Goal: Task Accomplishment & Management: Manage account settings

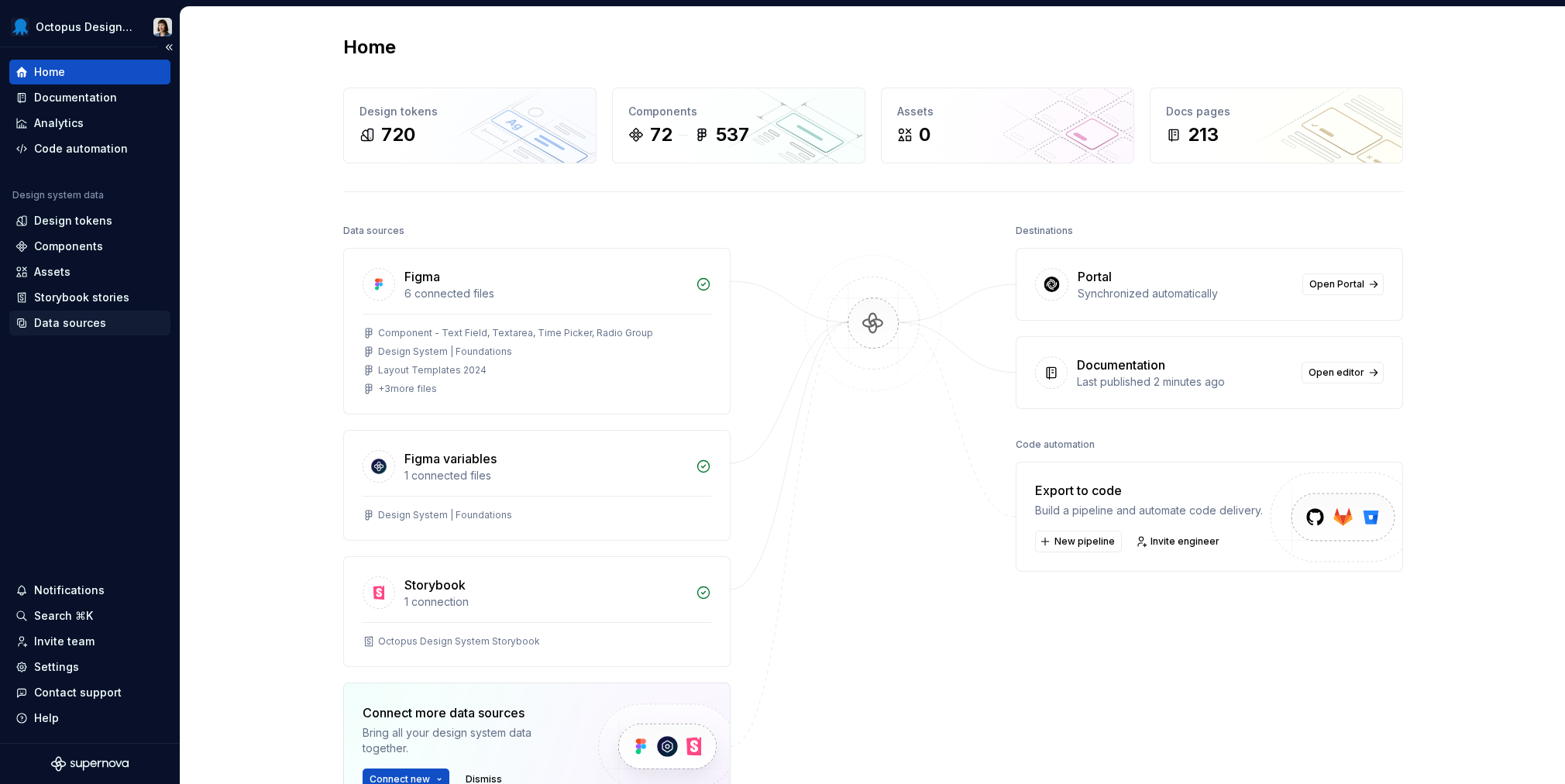
click at [115, 326] on div "Data sources" at bounding box center [90, 323] width 149 height 16
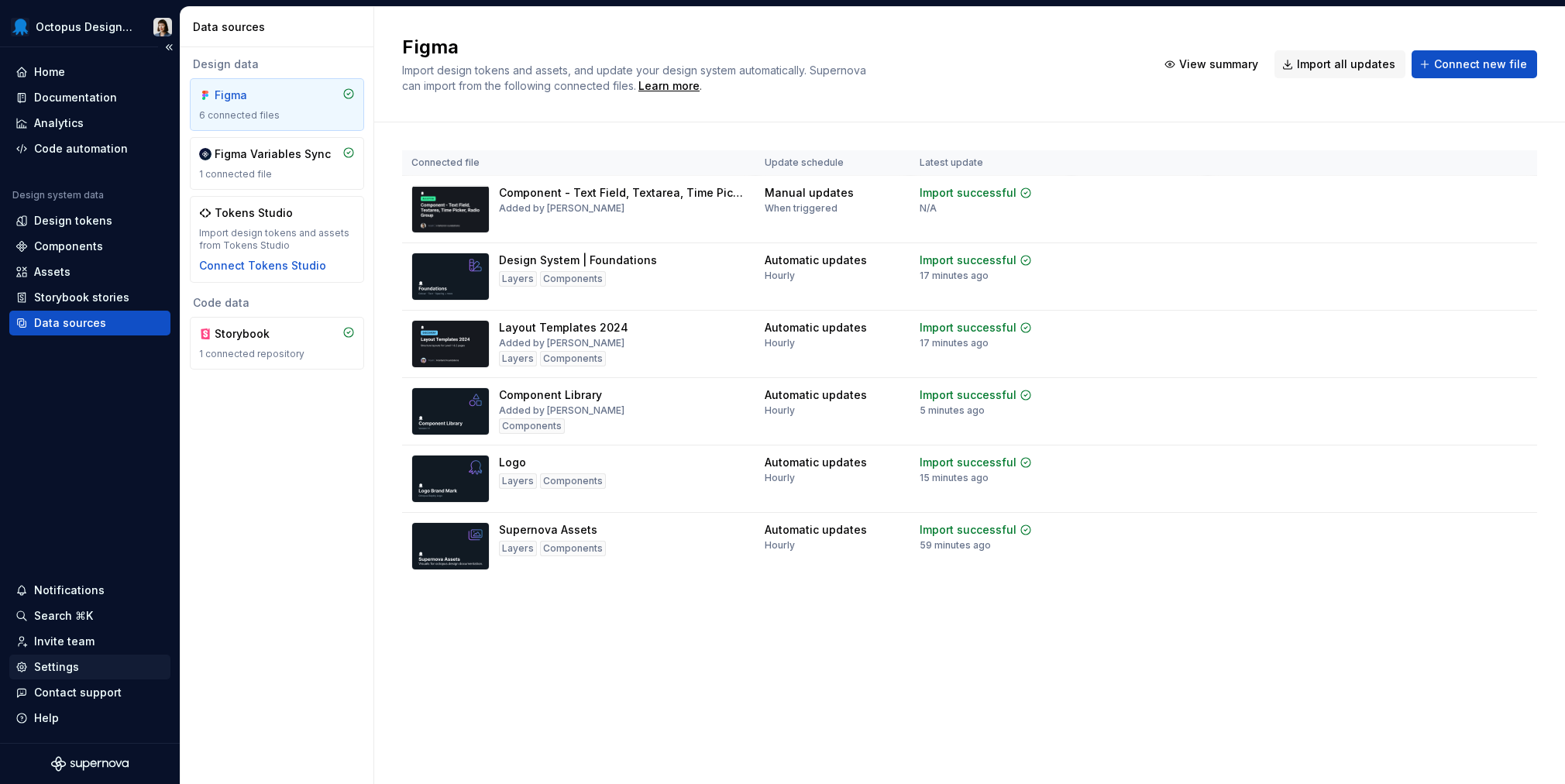
click at [70, 673] on div "Settings" at bounding box center [56, 667] width 45 height 16
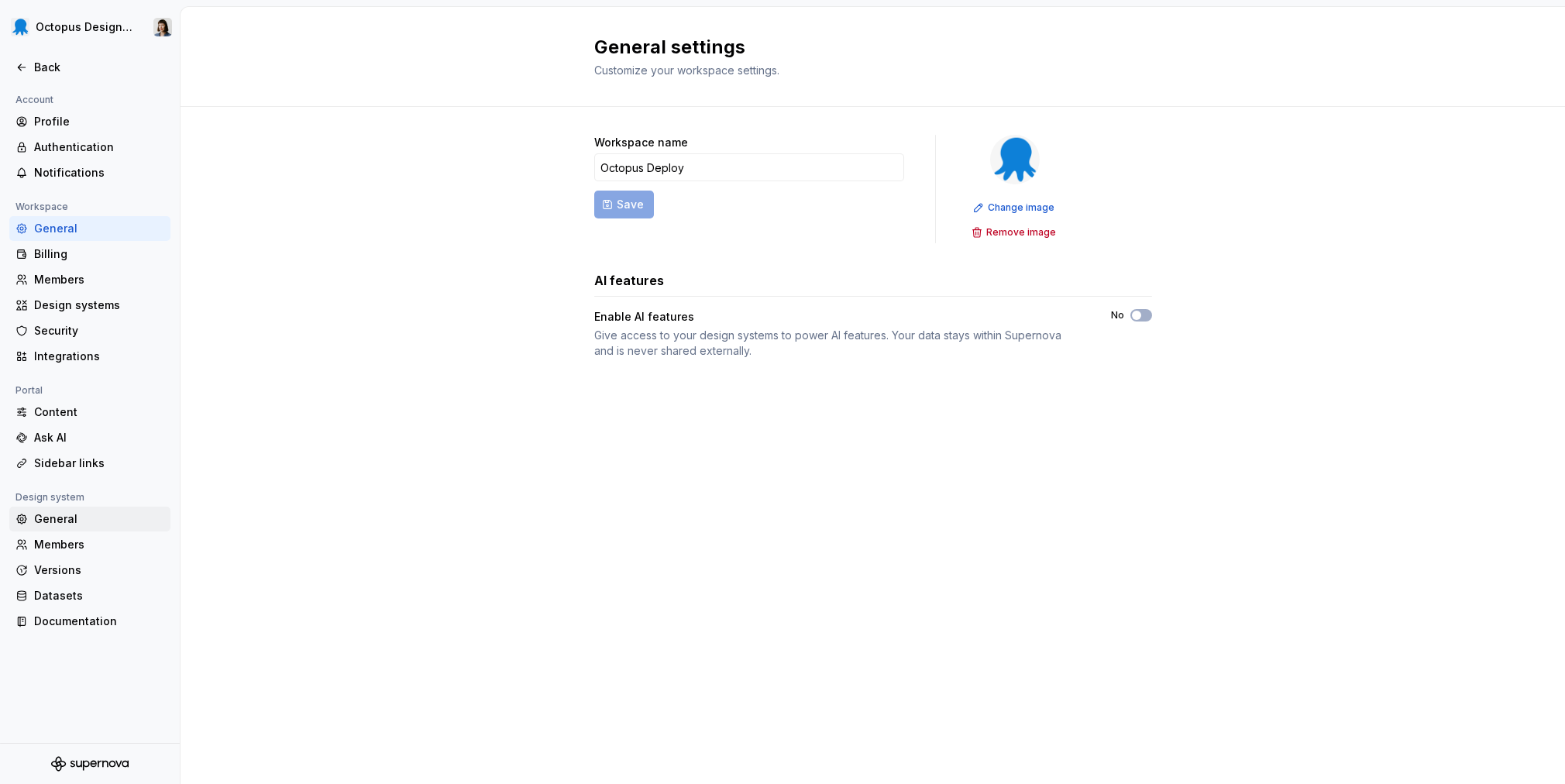
click at [84, 521] on div "General" at bounding box center [99, 519] width 130 height 16
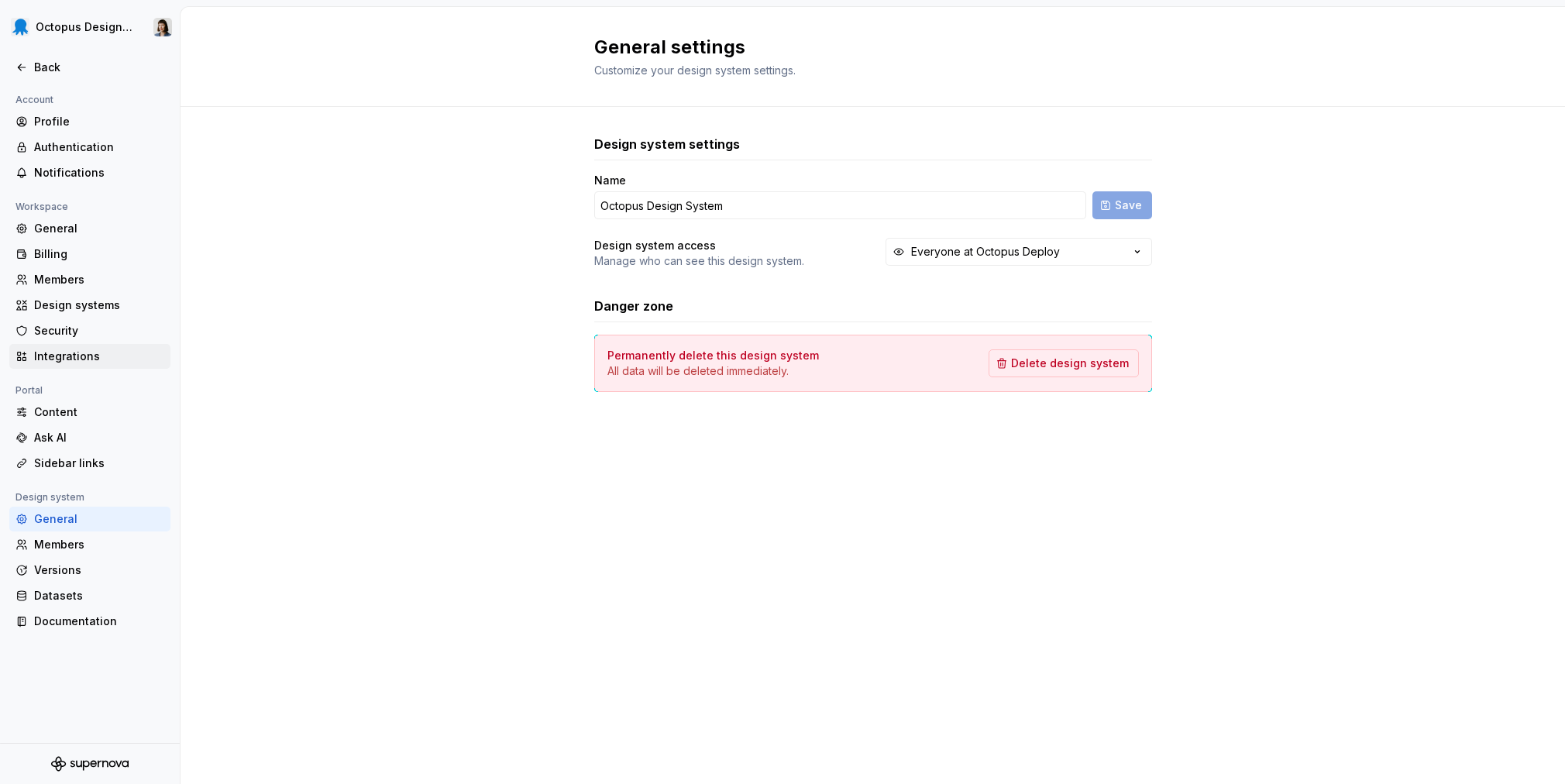
click at [71, 357] on div "Integrations" at bounding box center [99, 357] width 130 height 16
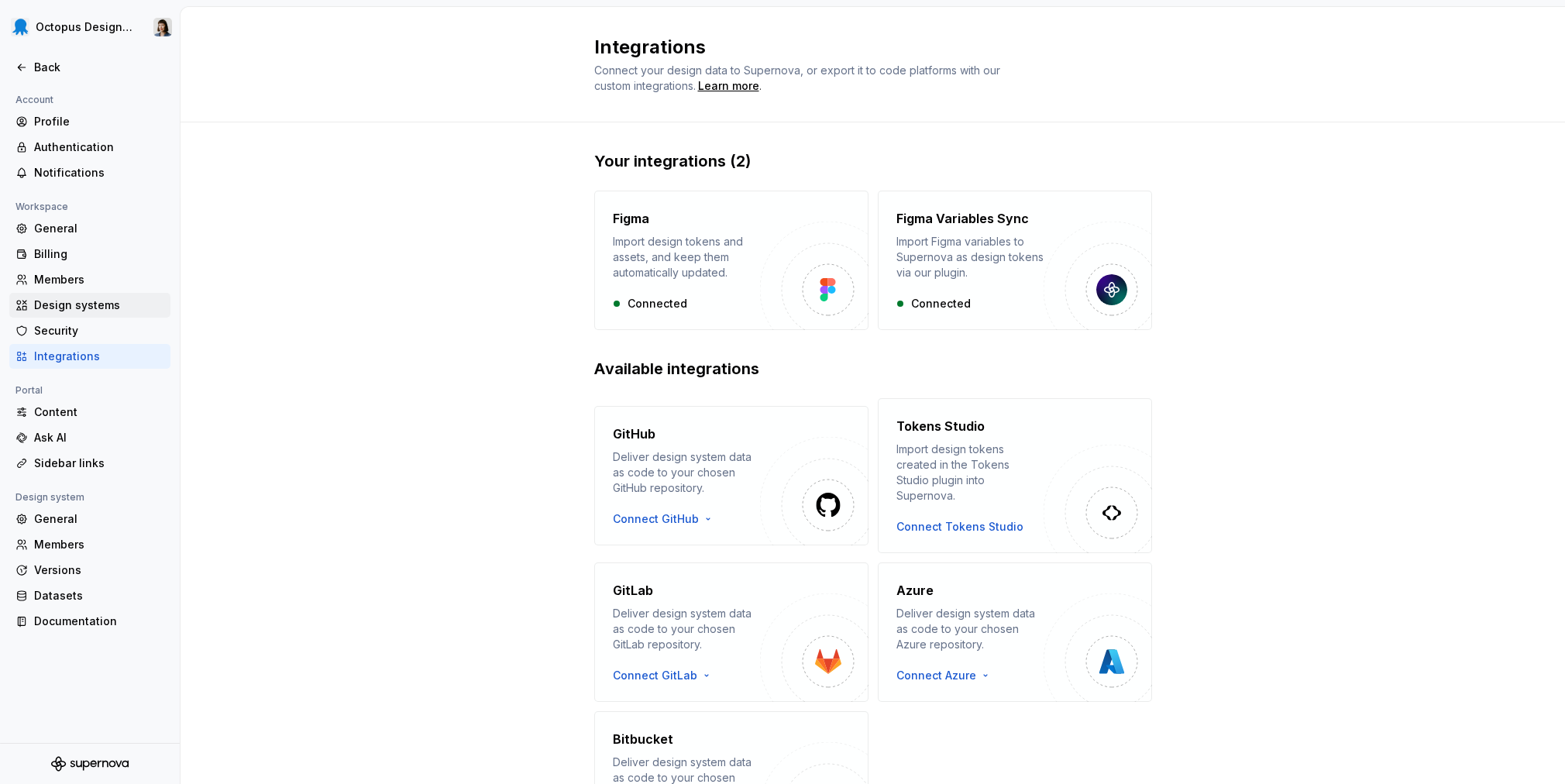
click at [80, 309] on div "Design systems" at bounding box center [99, 305] width 130 height 16
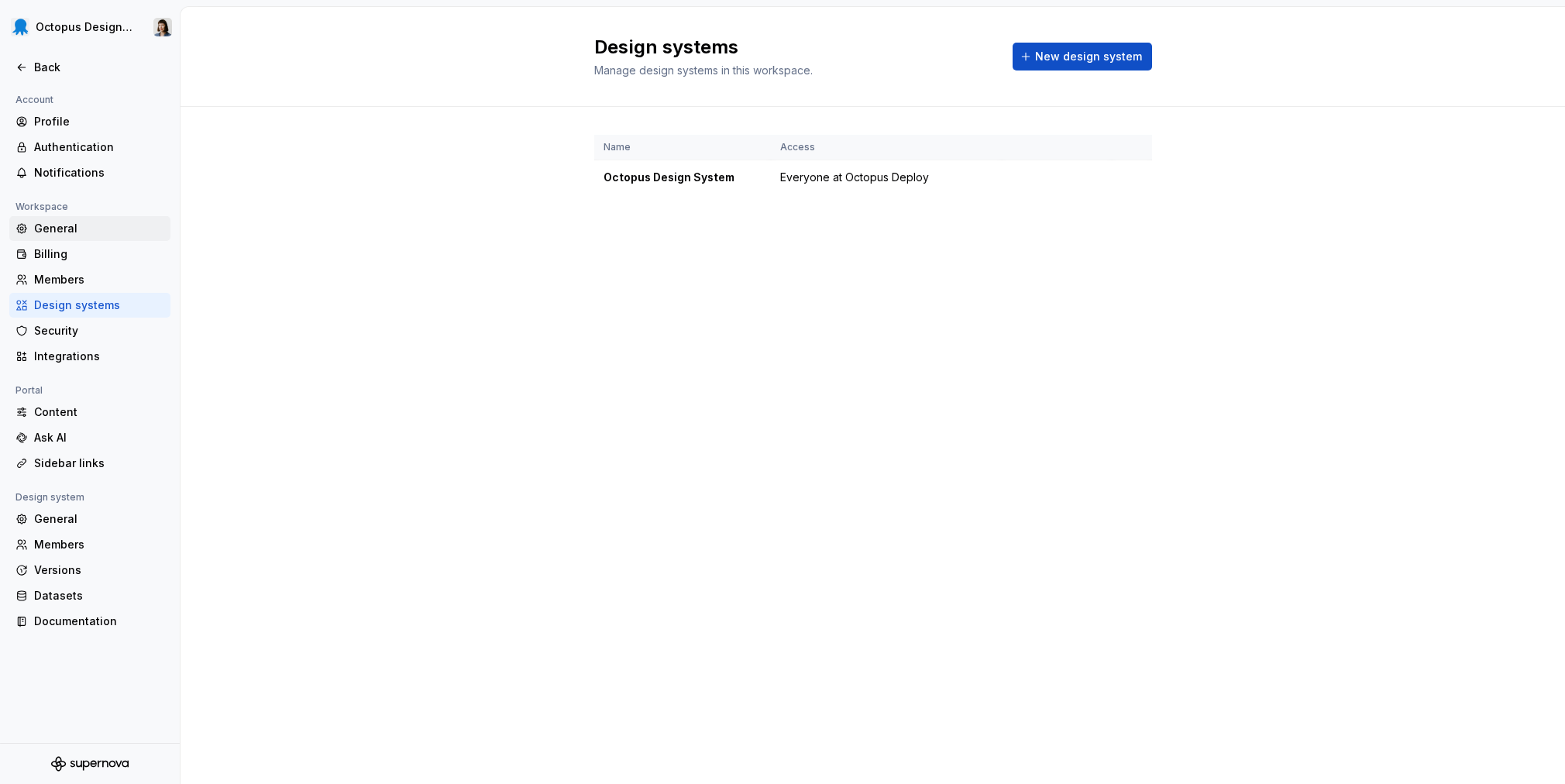
click at [101, 221] on div "General" at bounding box center [99, 229] width 130 height 16
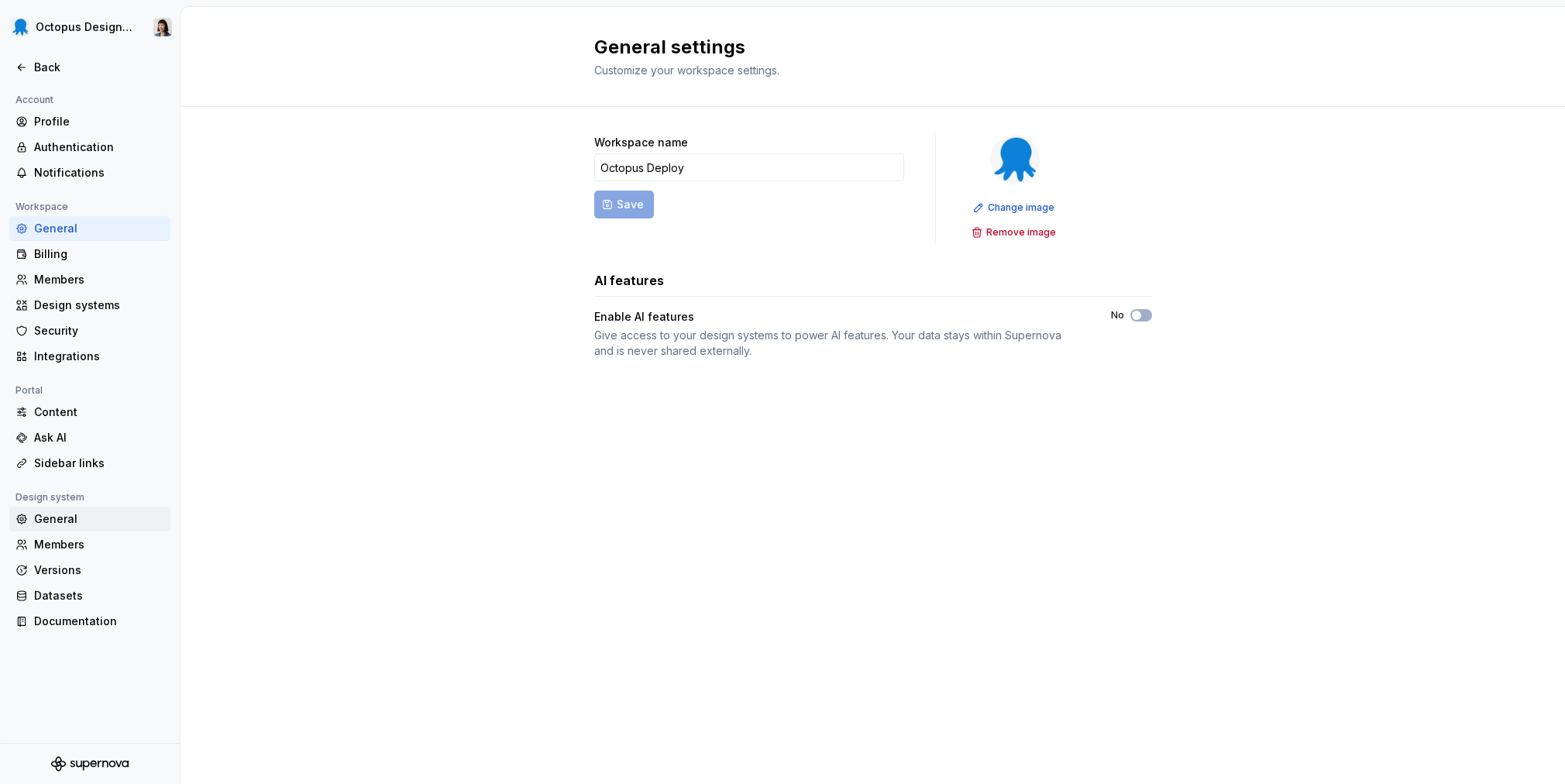
click at [106, 519] on div "General" at bounding box center [99, 519] width 130 height 16
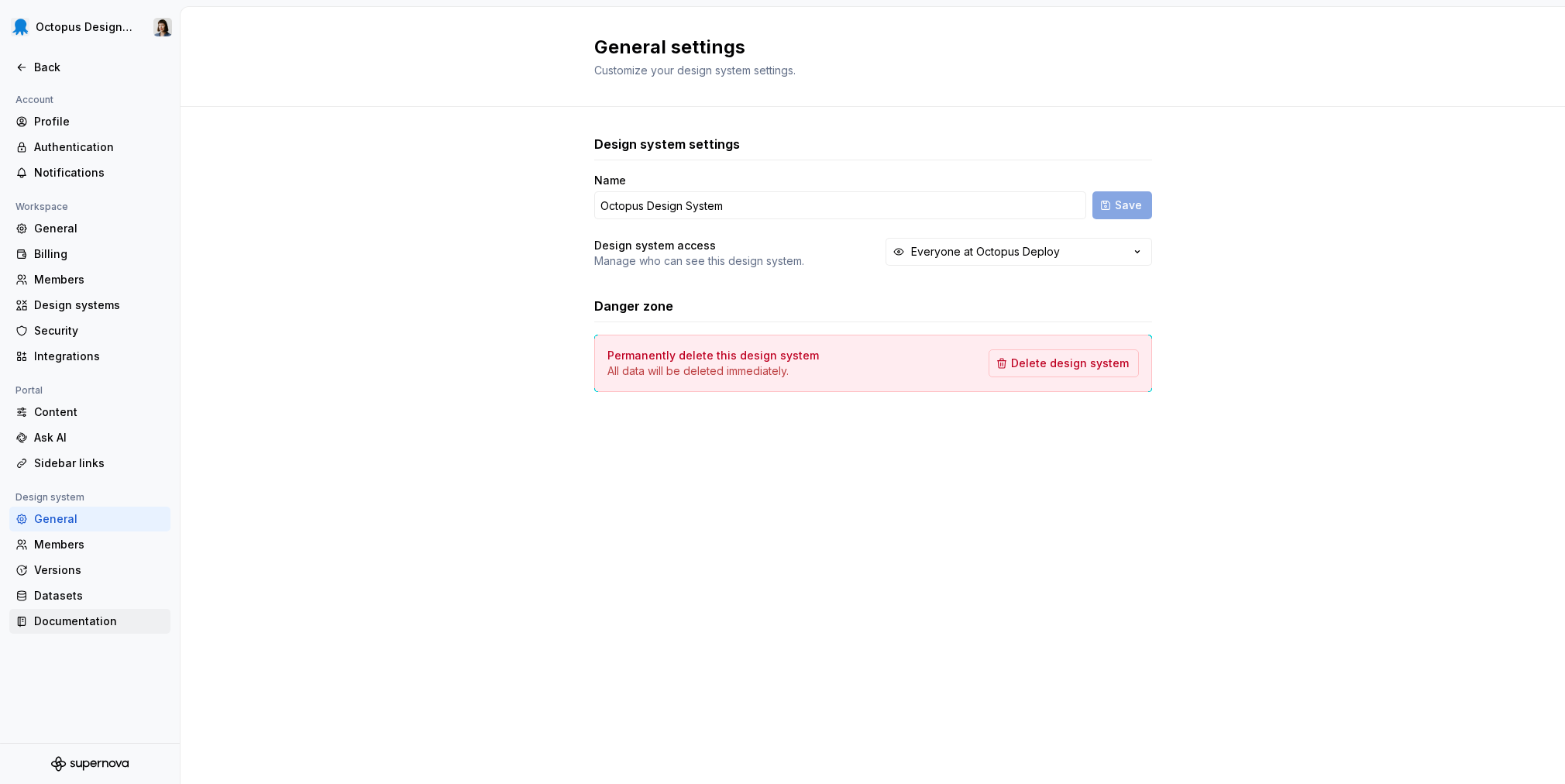
click at [100, 628] on div "Documentation" at bounding box center [99, 621] width 130 height 16
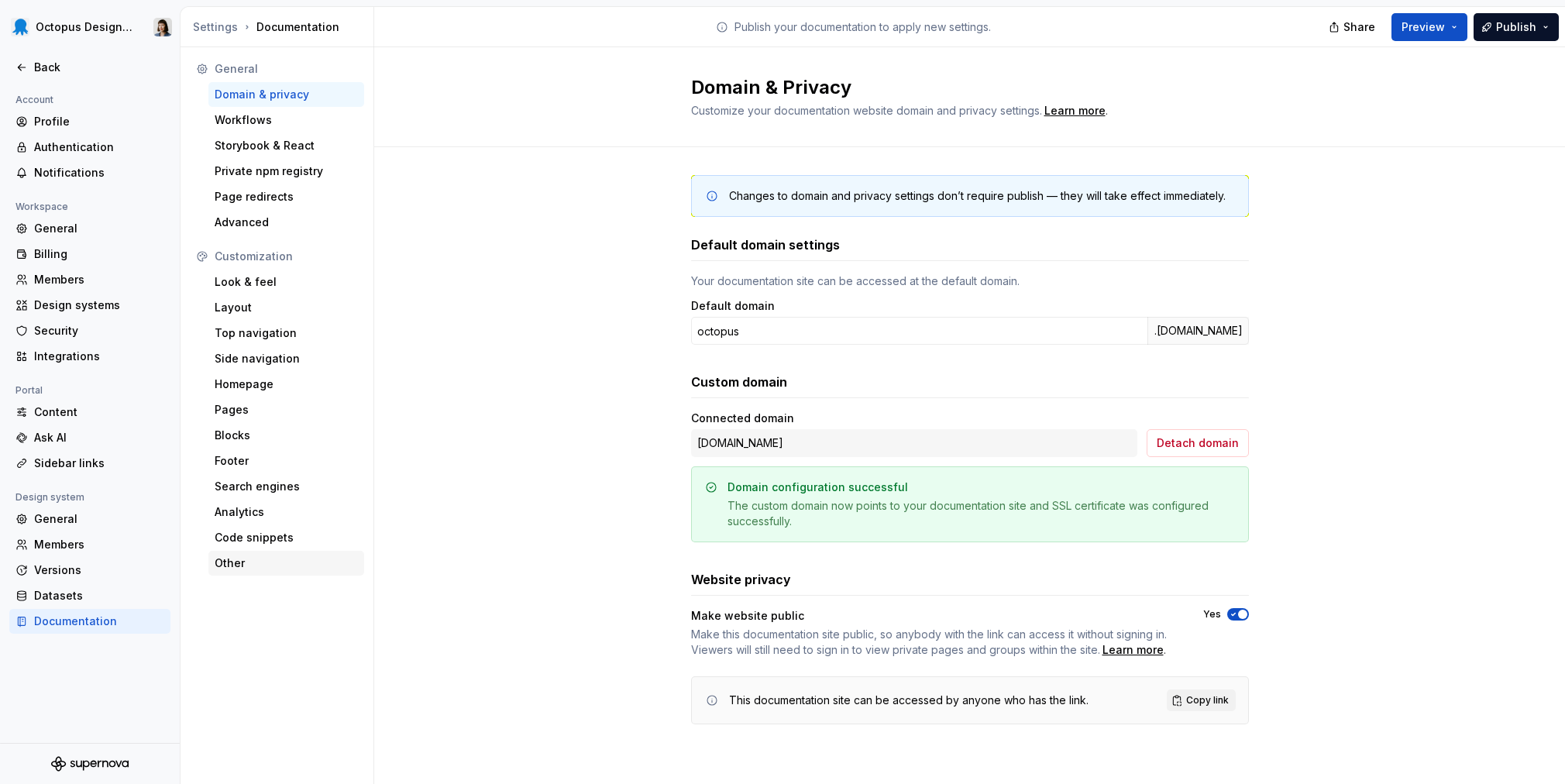
click at [244, 565] on div "Other" at bounding box center [286, 563] width 143 height 16
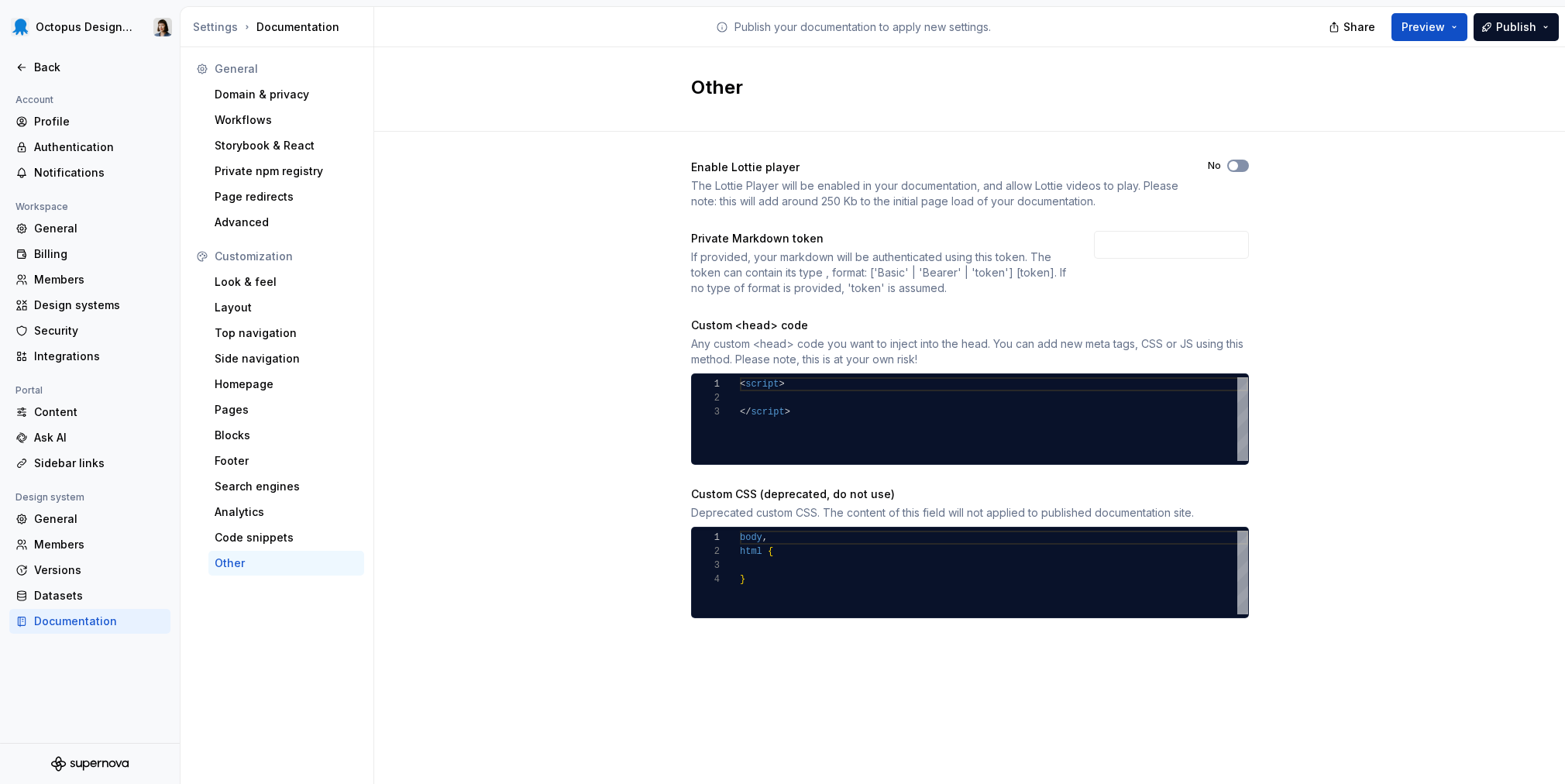
click at [1242, 166] on button "No" at bounding box center [1238, 166] width 22 height 12
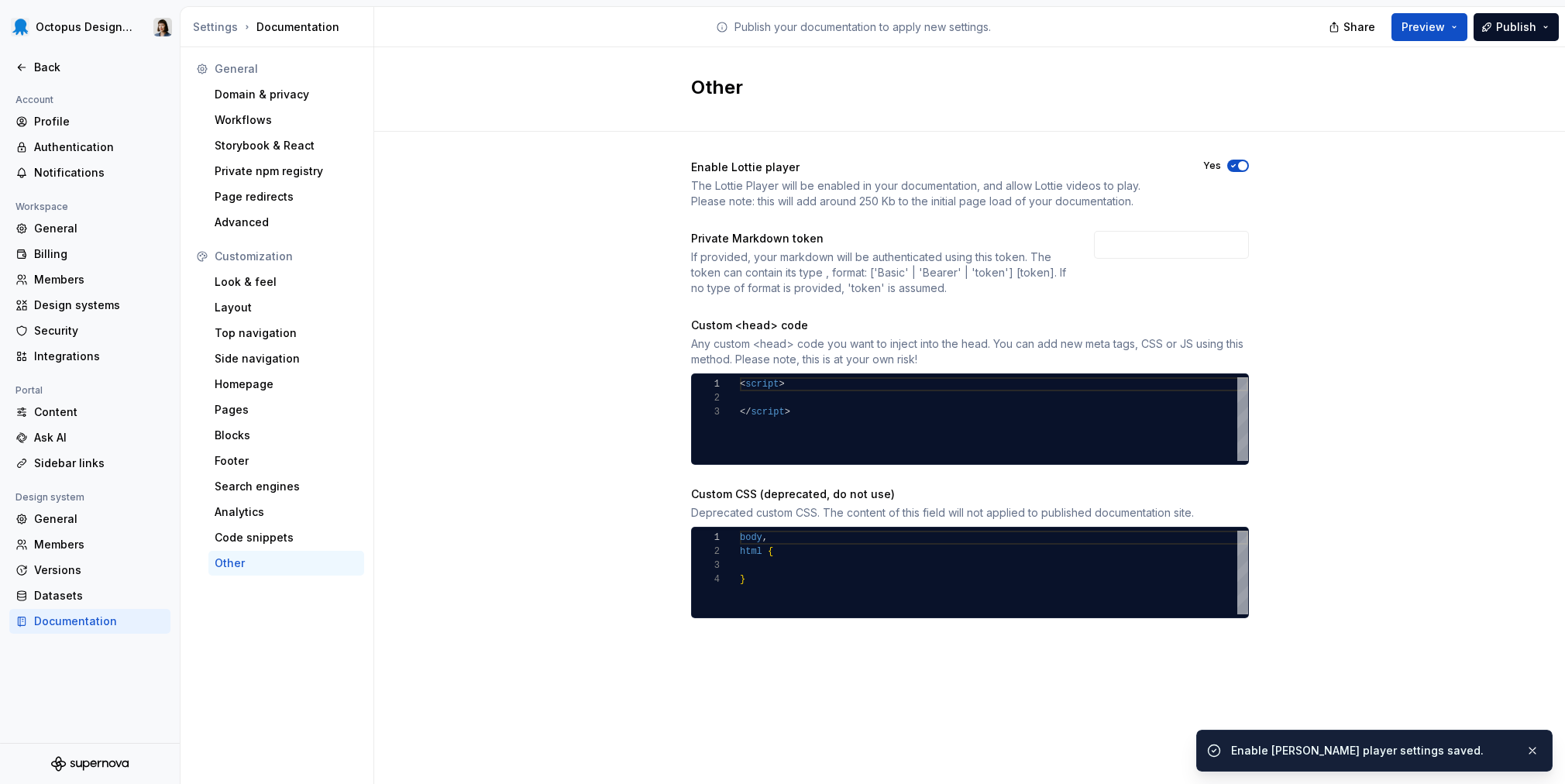
type button "on"
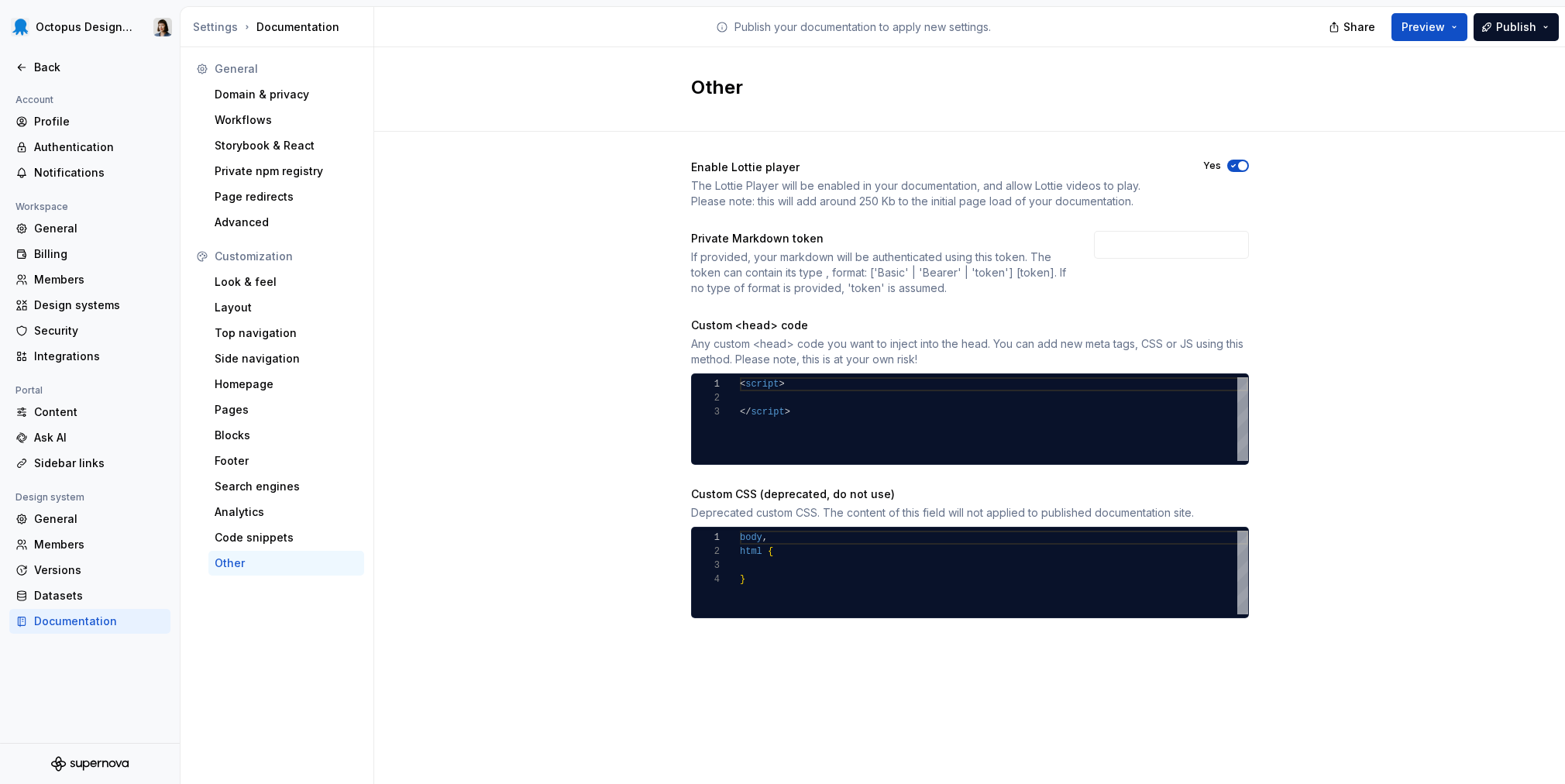
click at [1393, 219] on div "Enable Lottie player The Lottie Player will be enabled in your documentation, a…" at bounding box center [970, 404] width 1191 height 546
click at [1522, 27] on span "Publish" at bounding box center [1517, 27] width 40 height 16
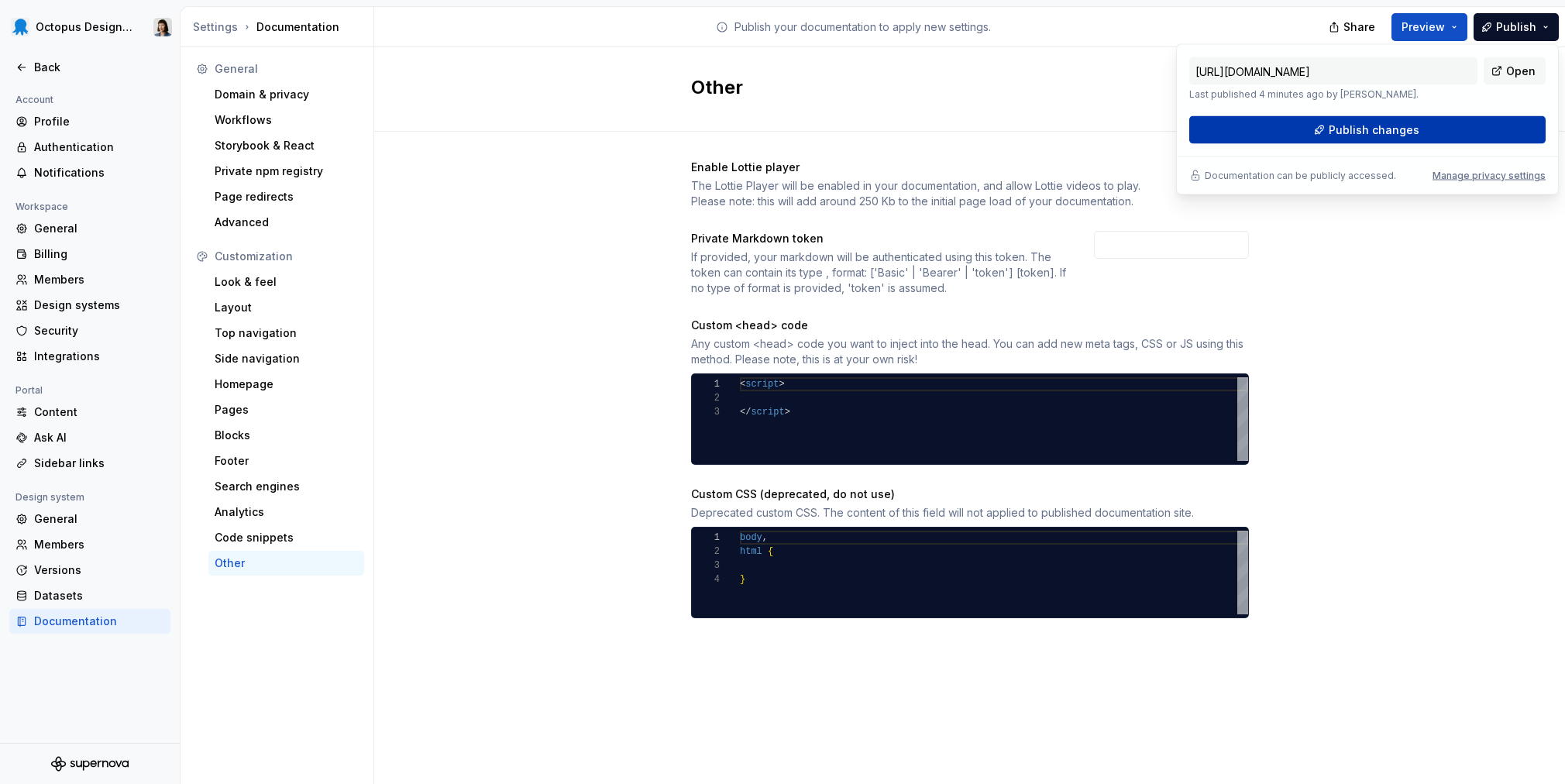
click at [1329, 130] on button "Publish changes" at bounding box center [1367, 130] width 356 height 28
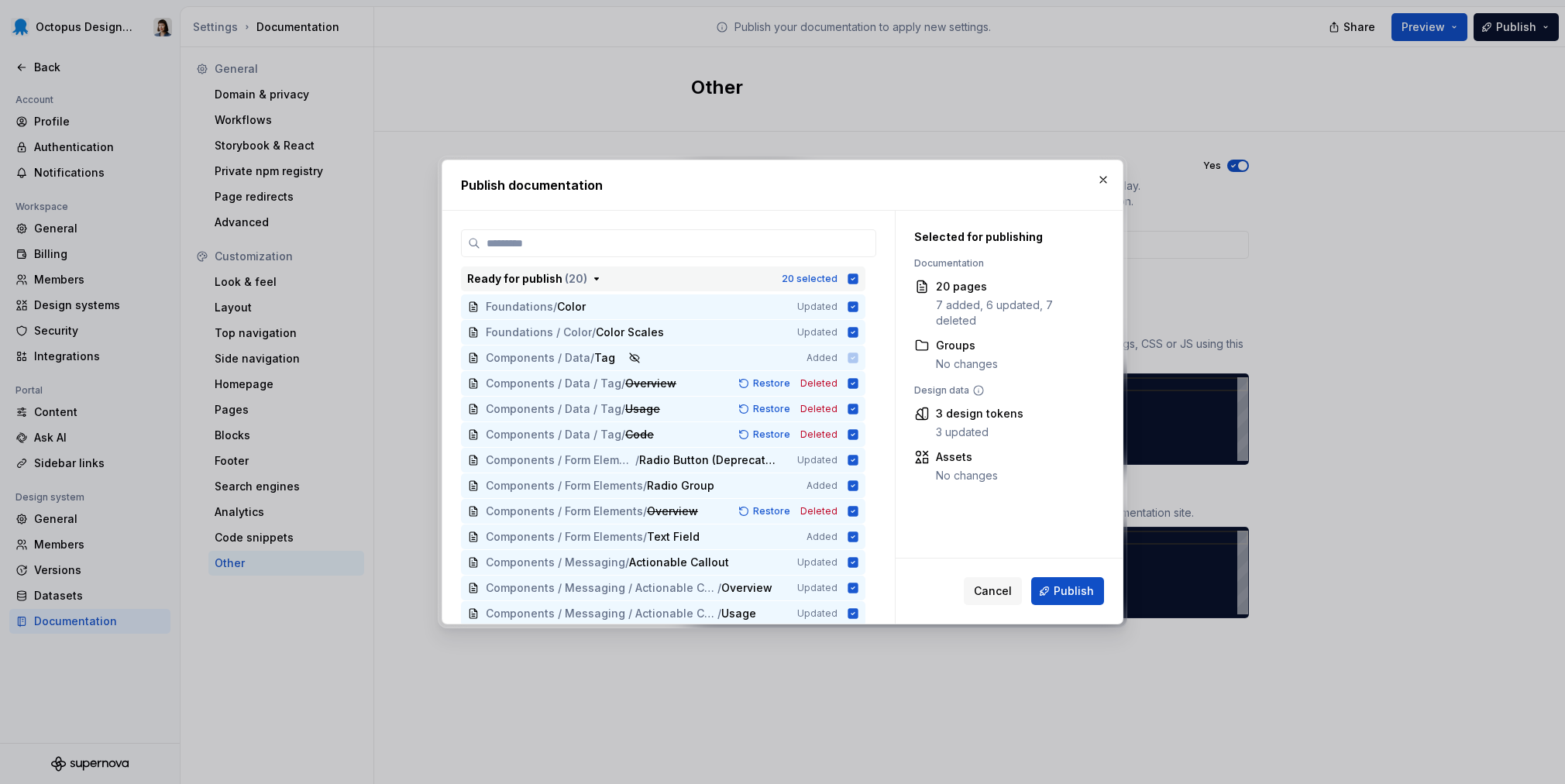
click at [855, 279] on icon "button" at bounding box center [853, 279] width 12 height 12
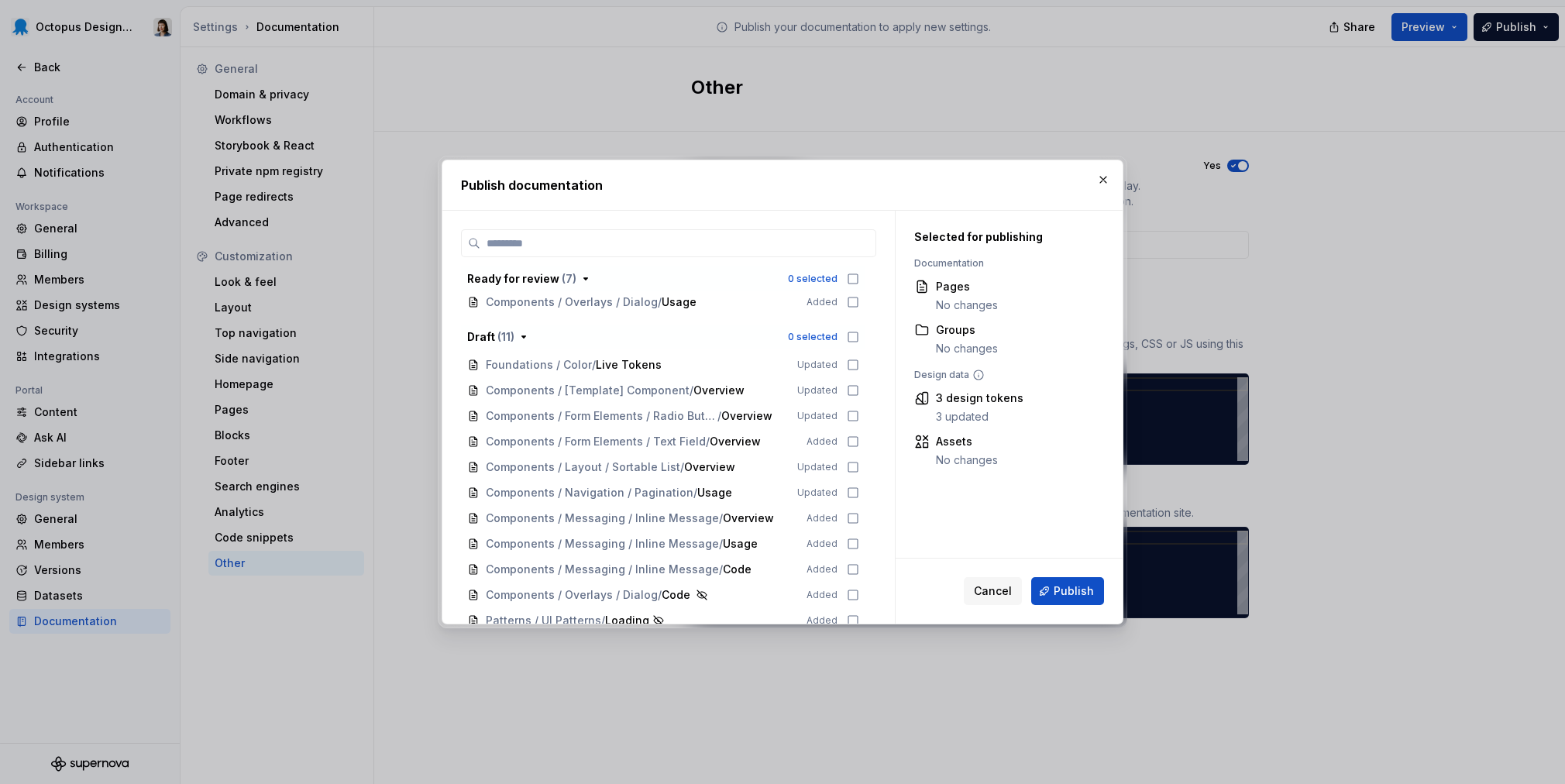
scroll to position [716, 0]
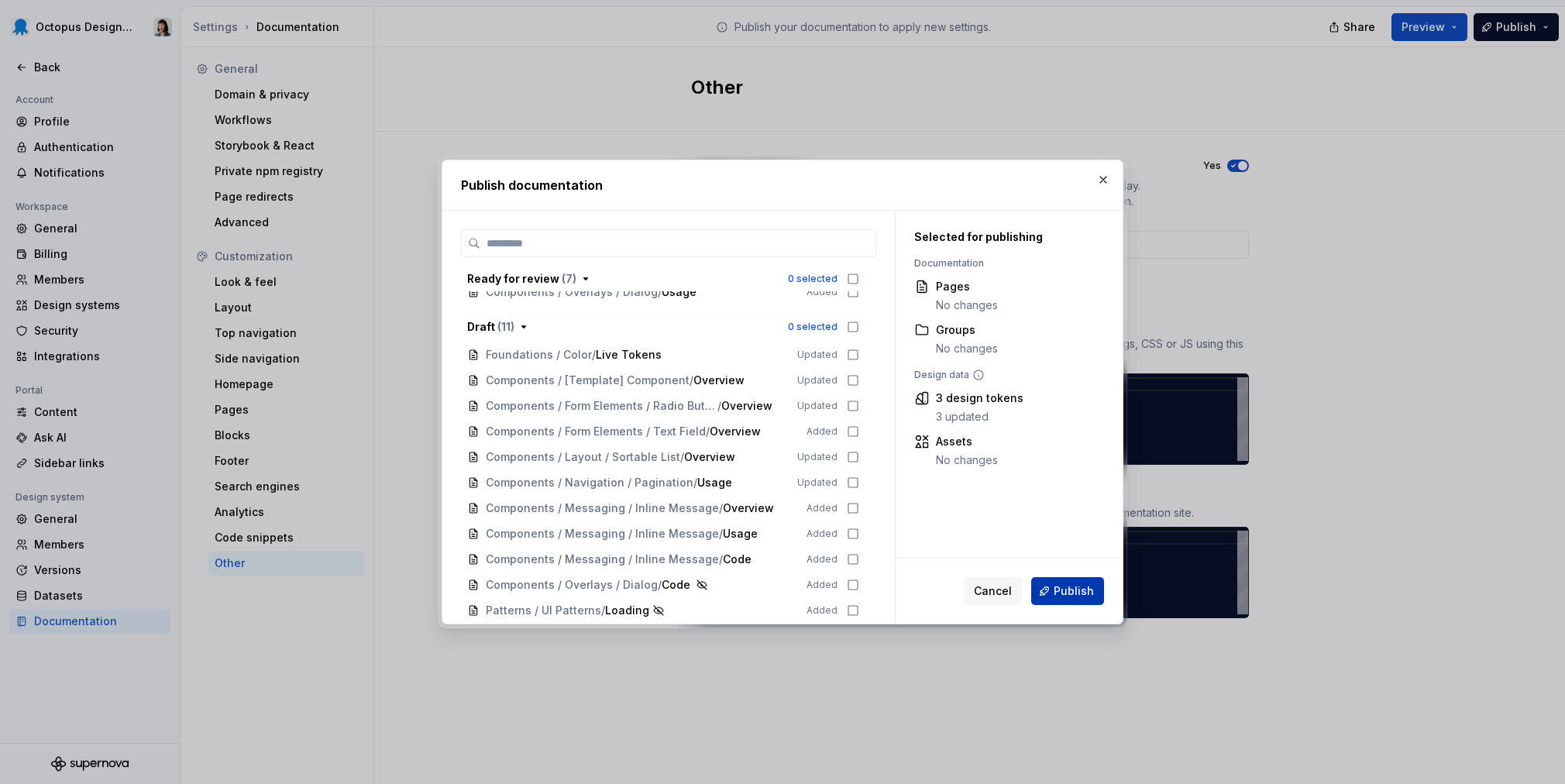
click at [1048, 592] on button "Publish" at bounding box center [1067, 592] width 73 height 28
